Goal: Navigation & Orientation: Find specific page/section

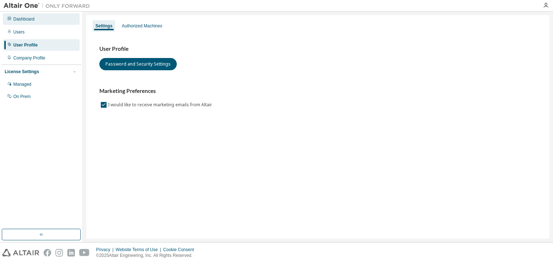
click at [27, 17] on div "Dashboard" at bounding box center [23, 19] width 21 height 6
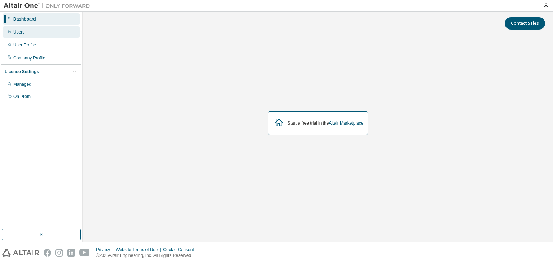
click at [33, 32] on div "Users" at bounding box center [41, 32] width 77 height 12
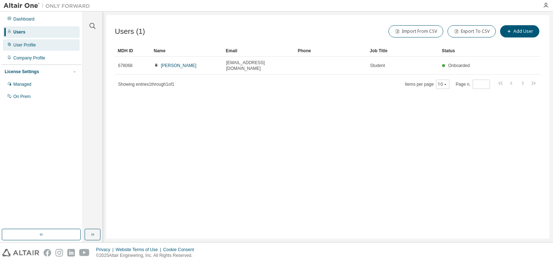
click at [44, 44] on div "User Profile" at bounding box center [41, 45] width 77 height 12
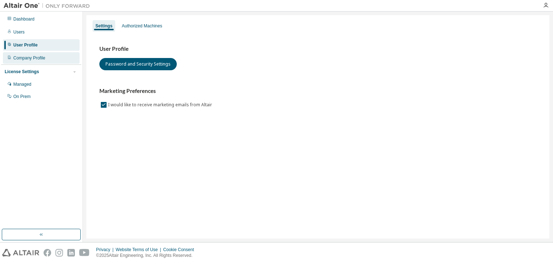
click at [28, 58] on div "Company Profile" at bounding box center [29, 58] width 32 height 6
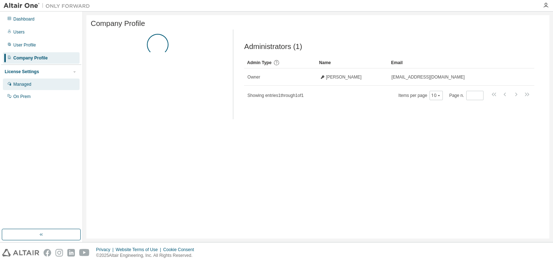
click at [26, 85] on div "Managed" at bounding box center [22, 84] width 18 height 6
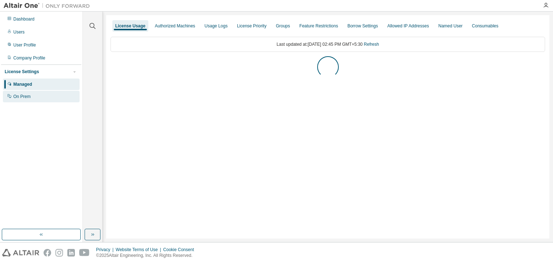
click at [26, 98] on div "On Prem" at bounding box center [21, 97] width 17 height 6
